Goal: Check status: Check status

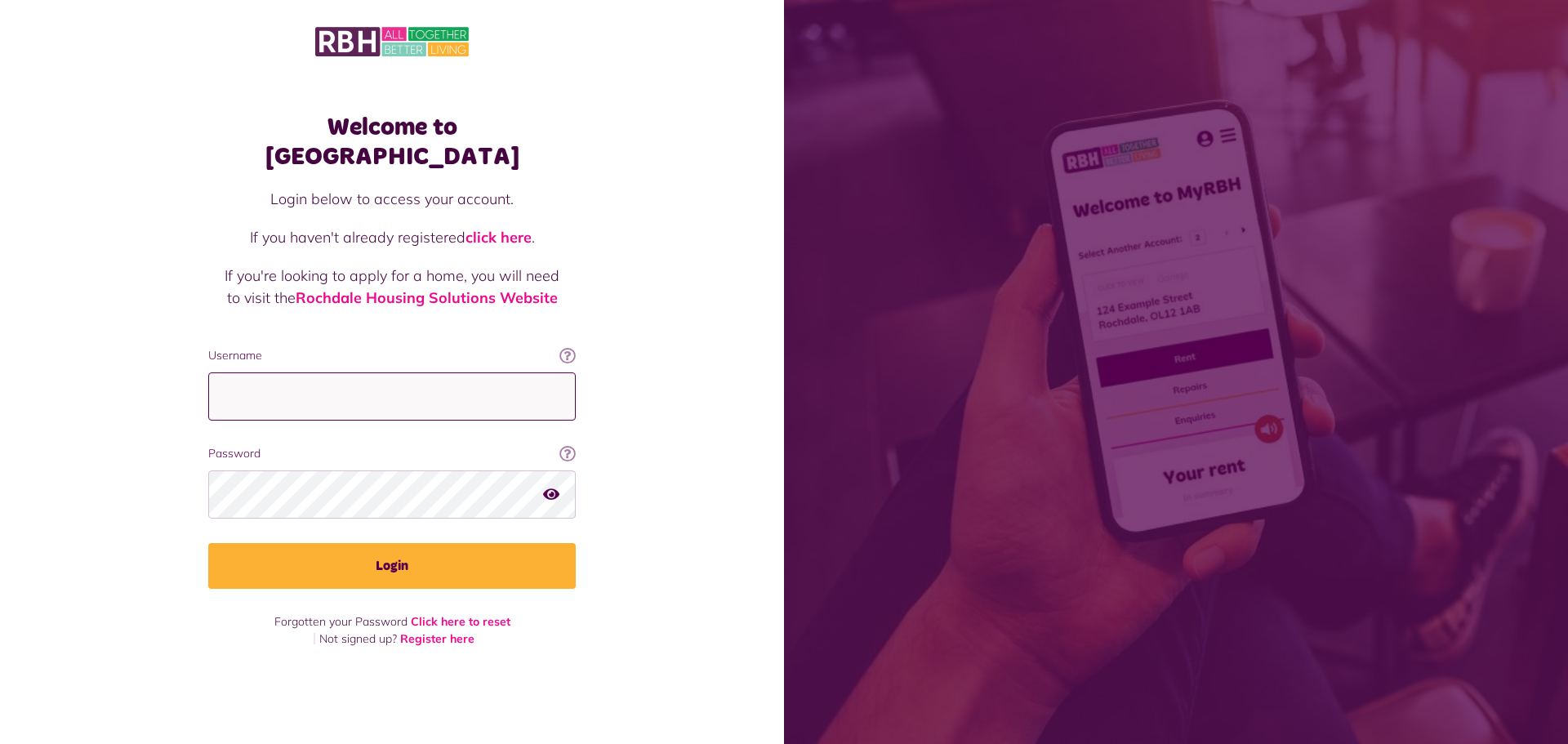
type input "**********"
click at [557, 487] on icon "button" at bounding box center [551, 494] width 16 height 15
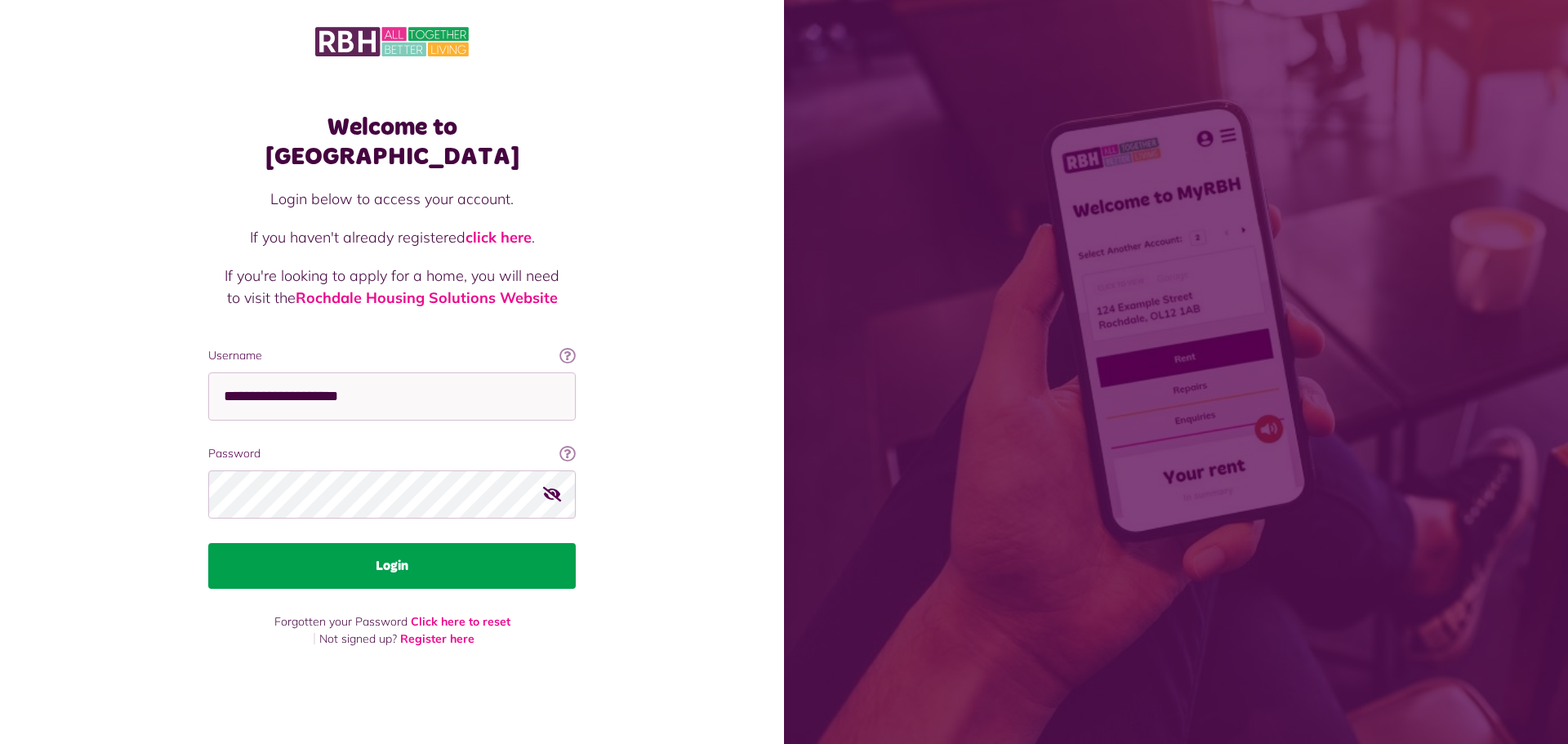
click at [515, 543] on button "Login" at bounding box center [391, 566] width 368 height 46
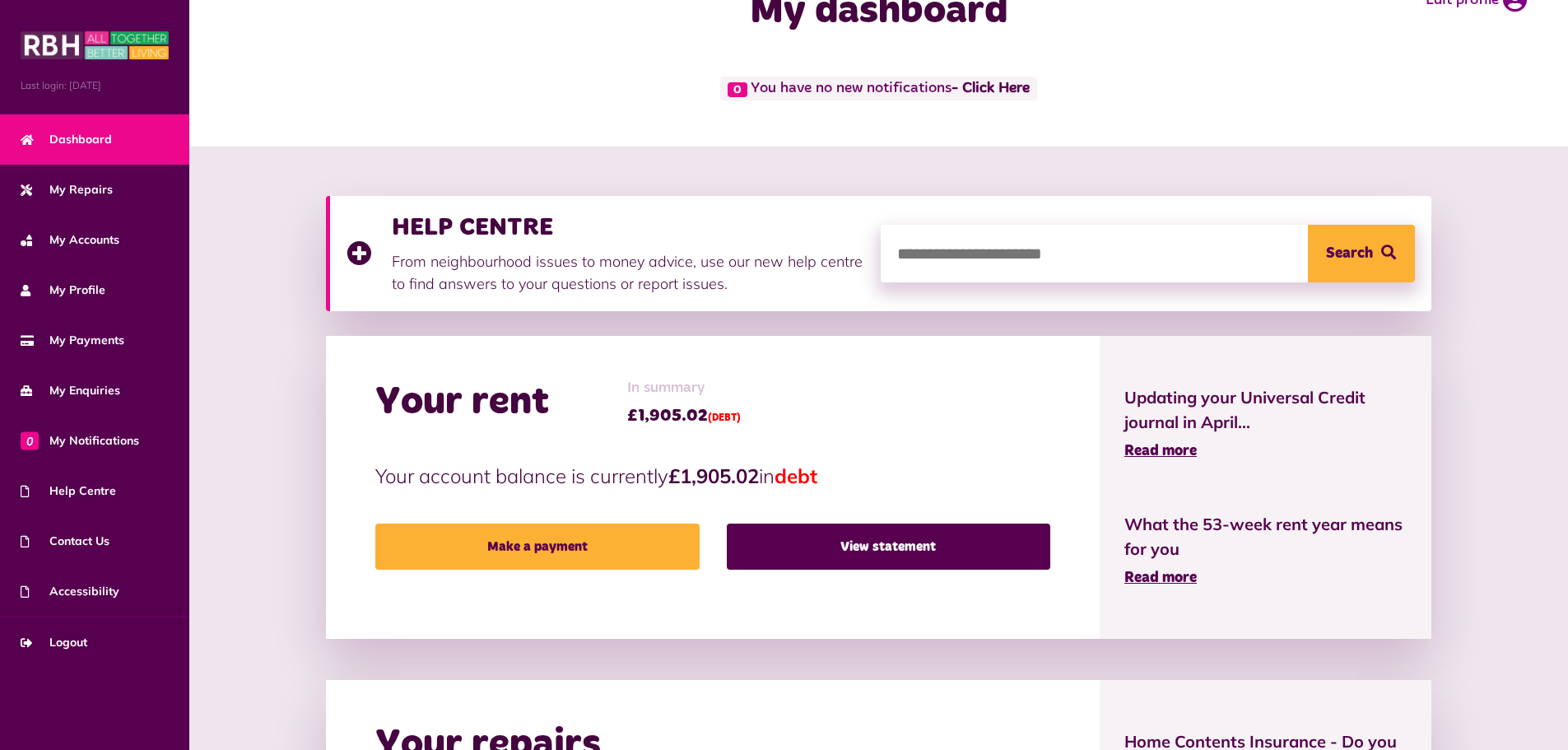
scroll to position [165, 0]
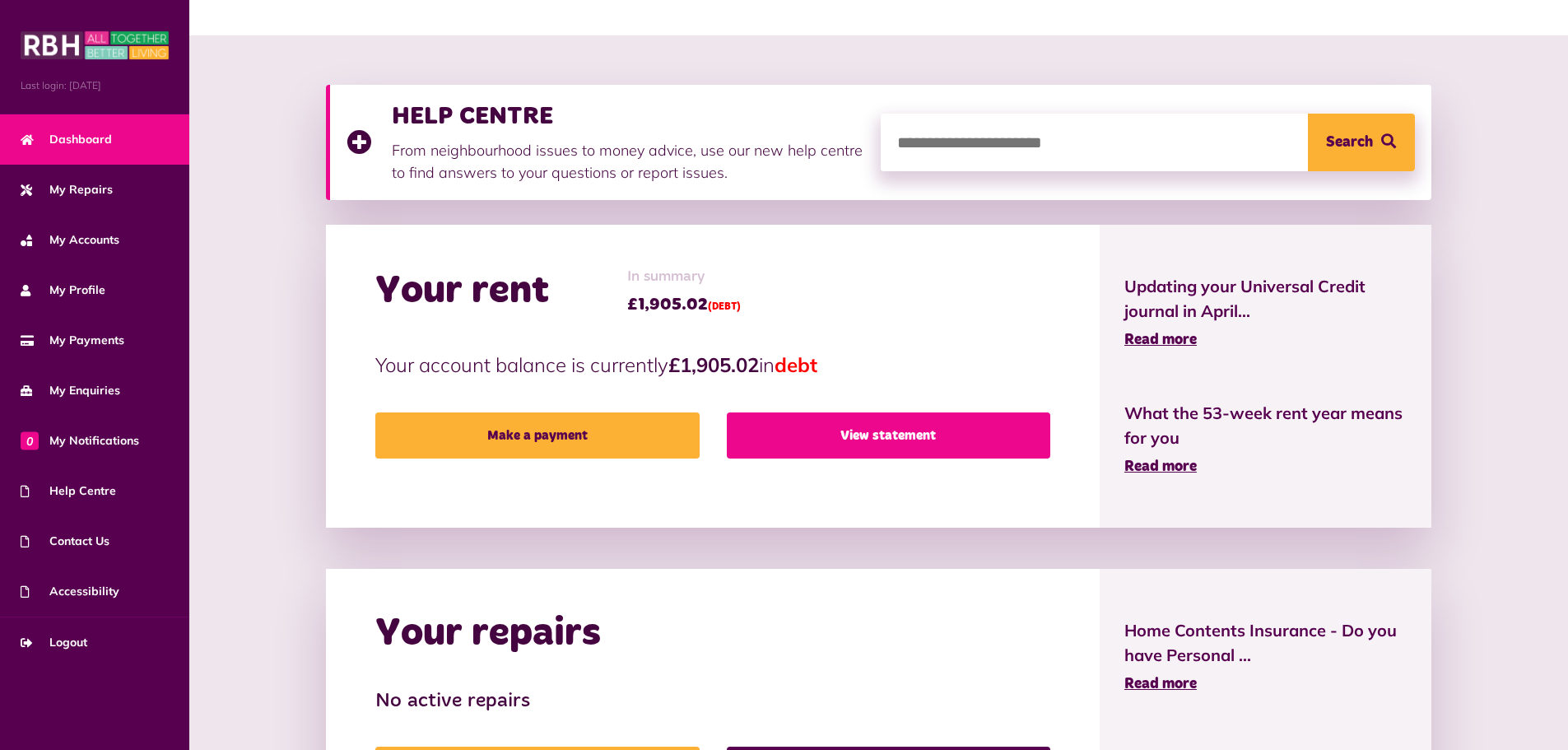
click at [963, 432] on link "View statement" at bounding box center [888, 435] width 324 height 46
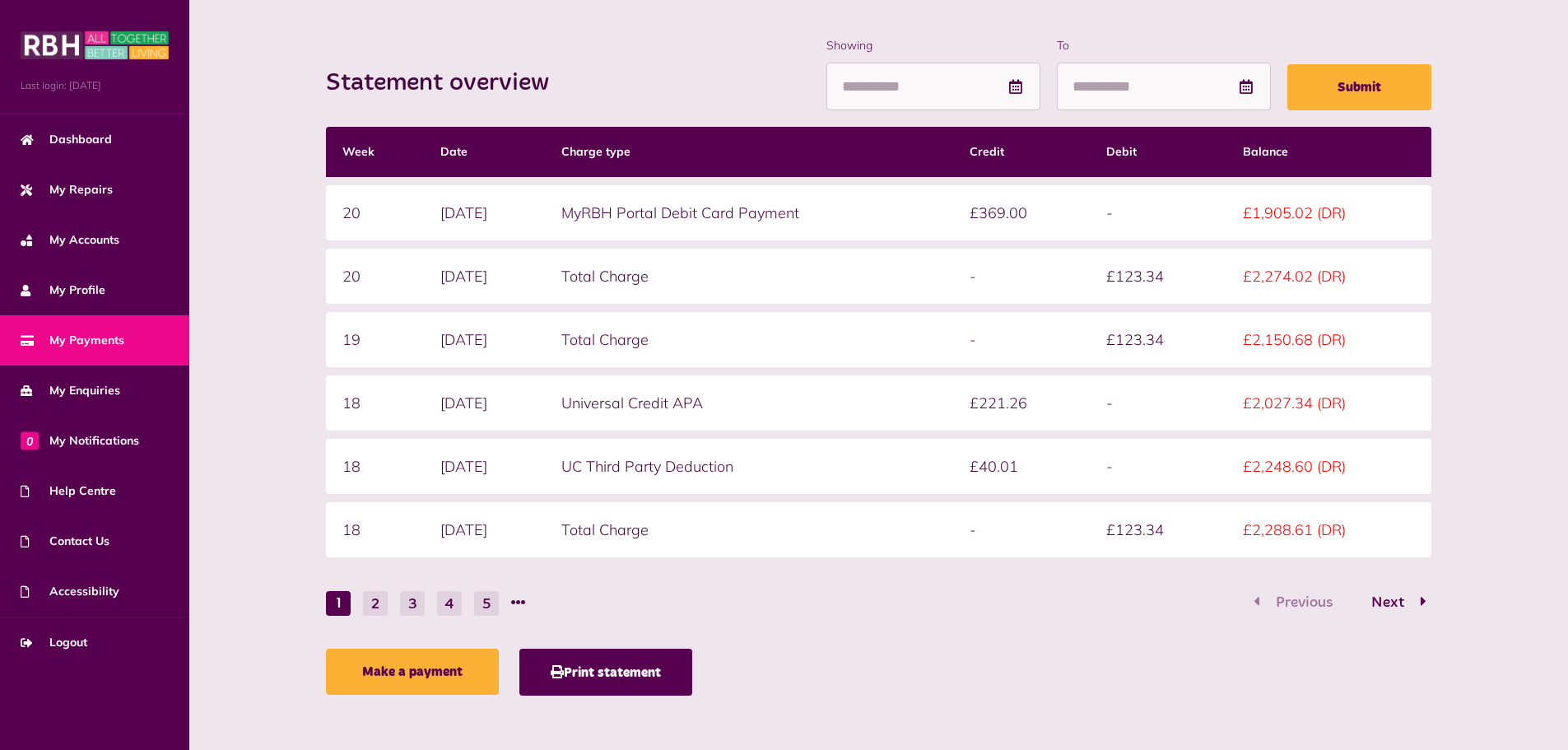
scroll to position [211, 0]
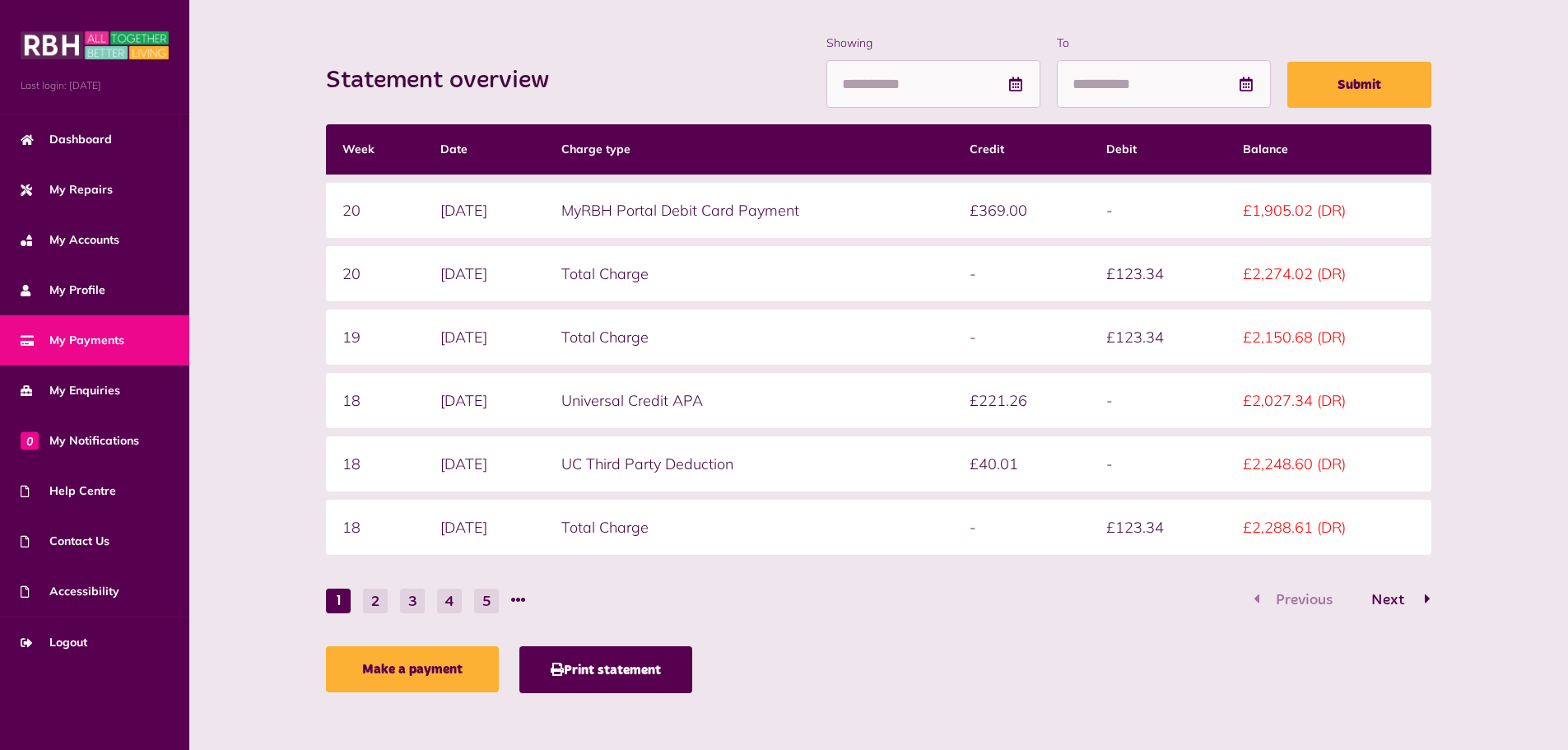
click at [1424, 599] on button "Next" at bounding box center [1393, 601] width 78 height 24
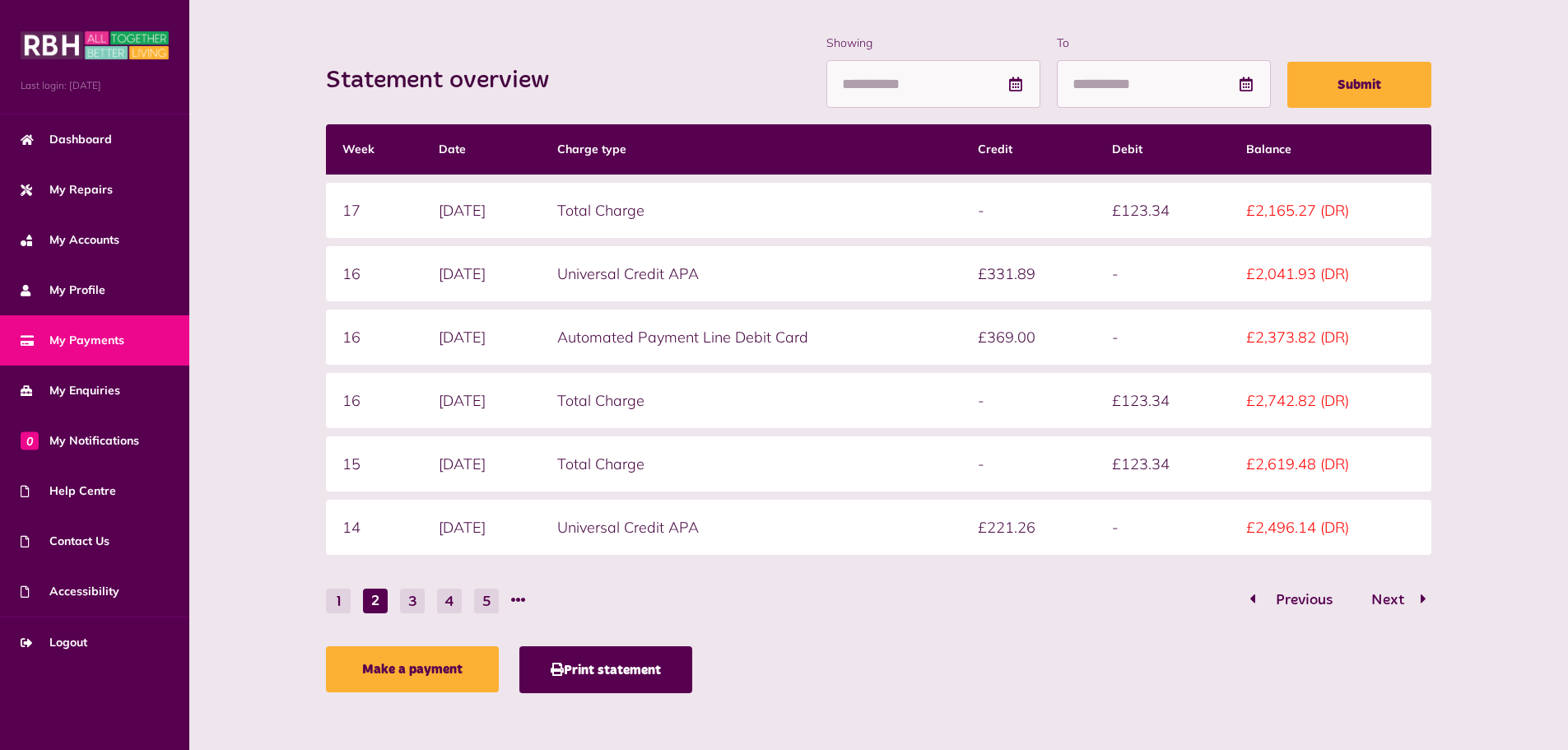
click at [1255, 600] on button "Previous" at bounding box center [1299, 601] width 101 height 24
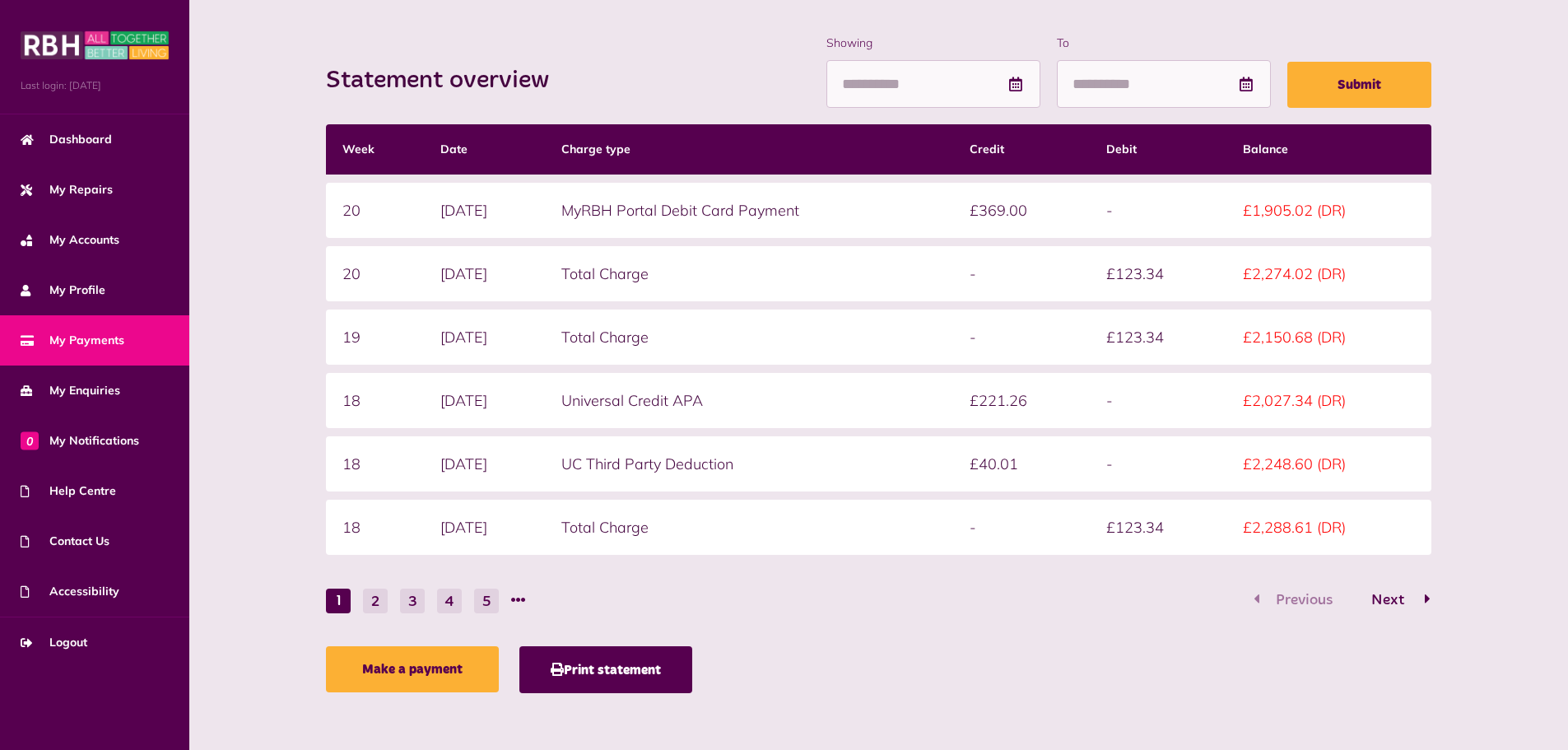
click at [1427, 600] on icon "Go to page 2" at bounding box center [1428, 599] width 6 height 15
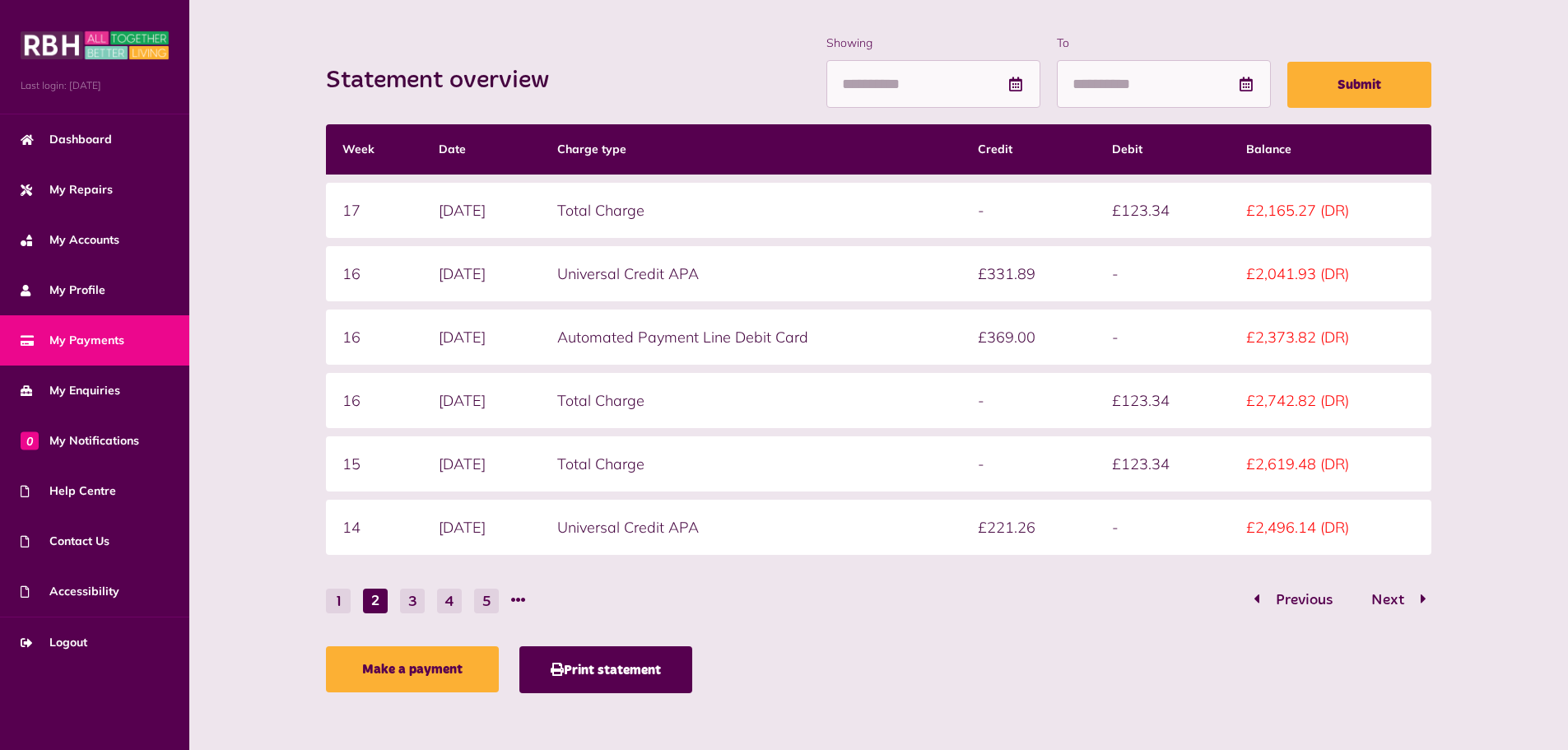
click at [1244, 599] on nav "1 2 3 4 5 Previous Next" at bounding box center [879, 601] width 1105 height 25
click at [1252, 600] on icon "Go to page 1" at bounding box center [1252, 599] width 6 height 15
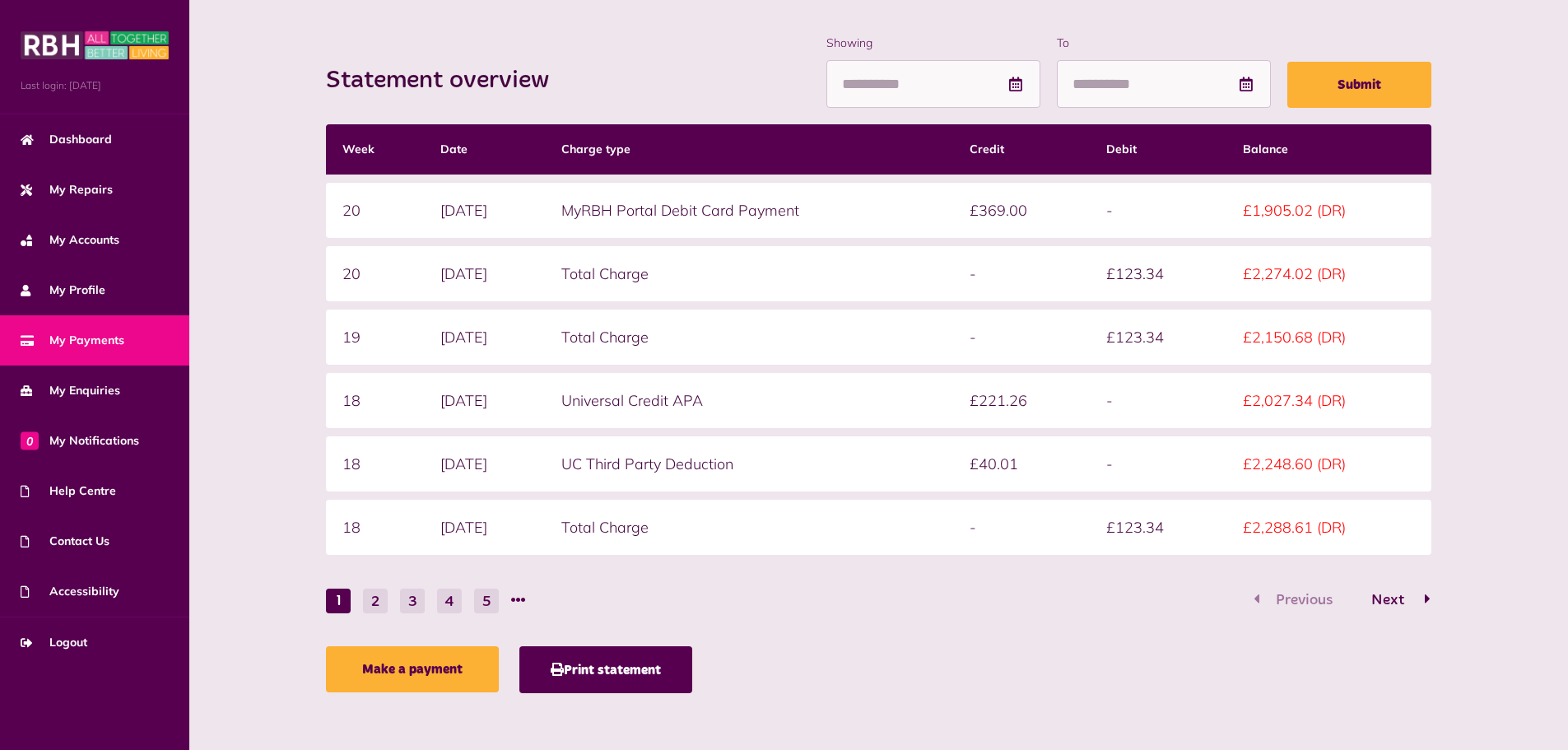
click at [1428, 595] on icon "Go to page 2" at bounding box center [1428, 599] width 6 height 15
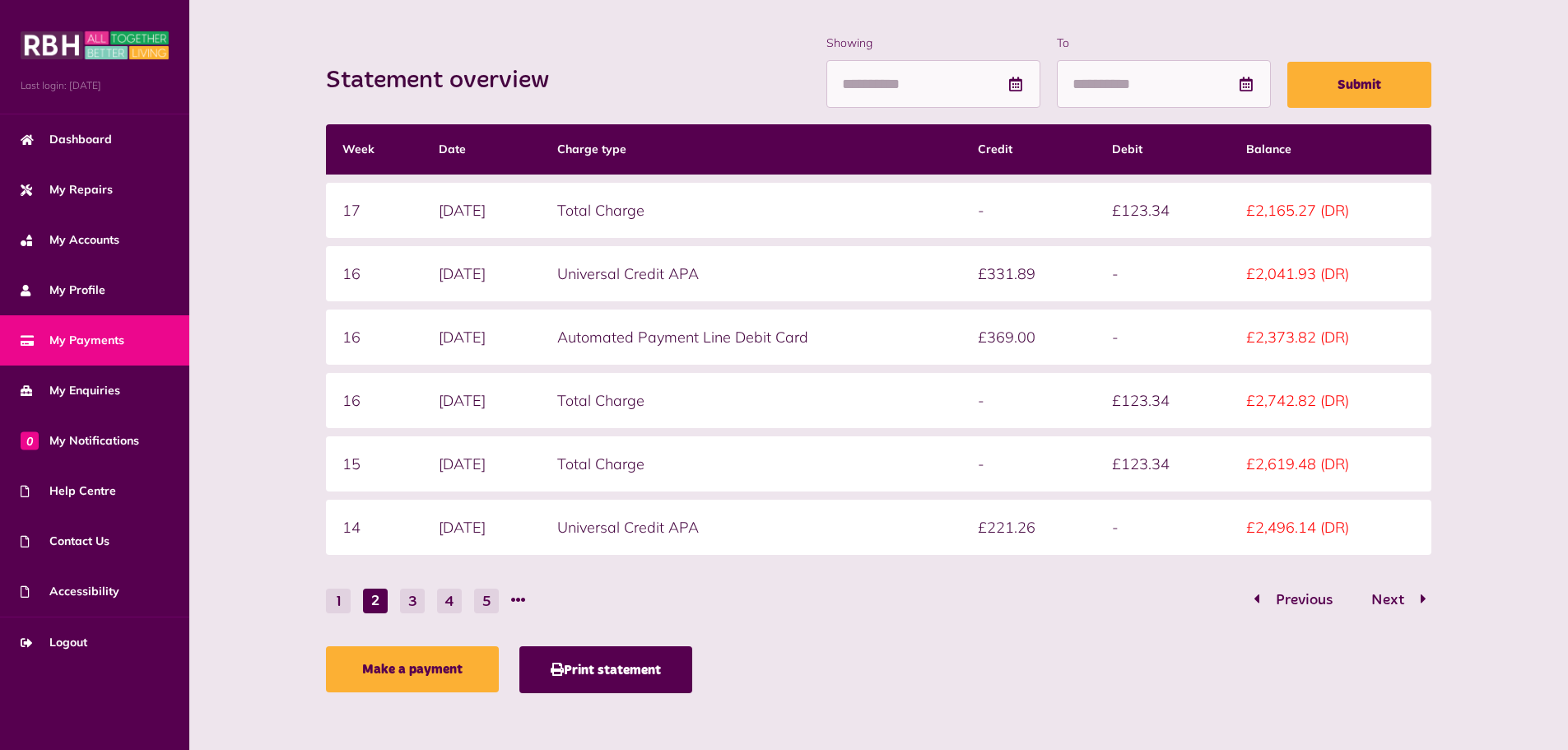
click at [1517, 367] on div "Statement overview Showing To Submit Week Date Charge type Credit Debit Balance…" at bounding box center [879, 367] width 1346 height 666
